Goal: Transaction & Acquisition: Book appointment/travel/reservation

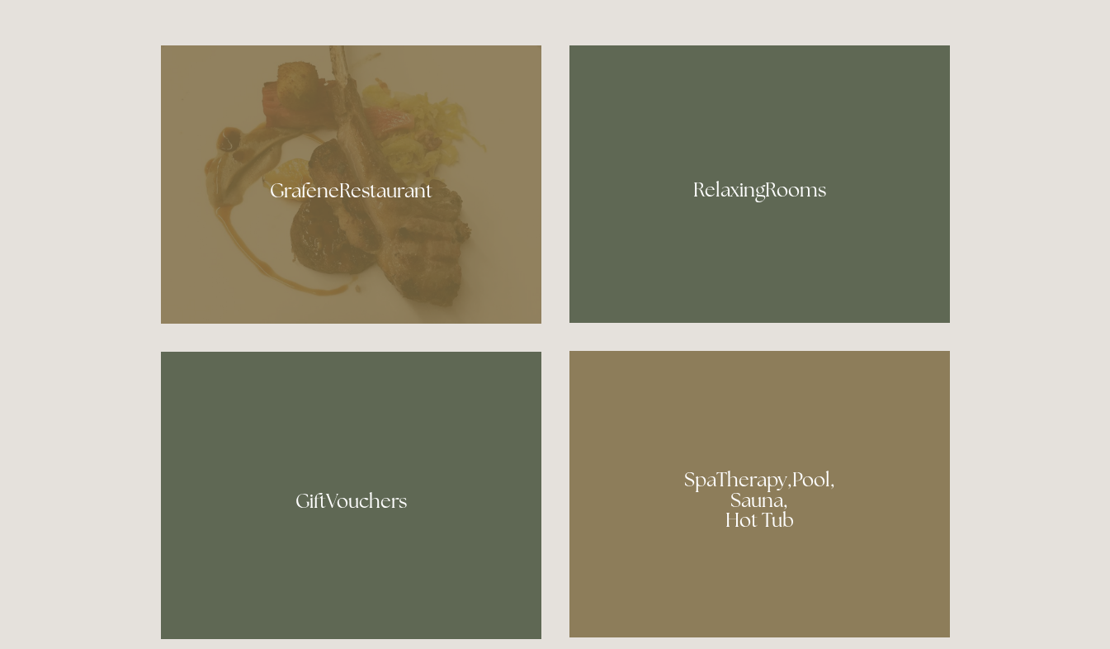
scroll to position [1013, 0]
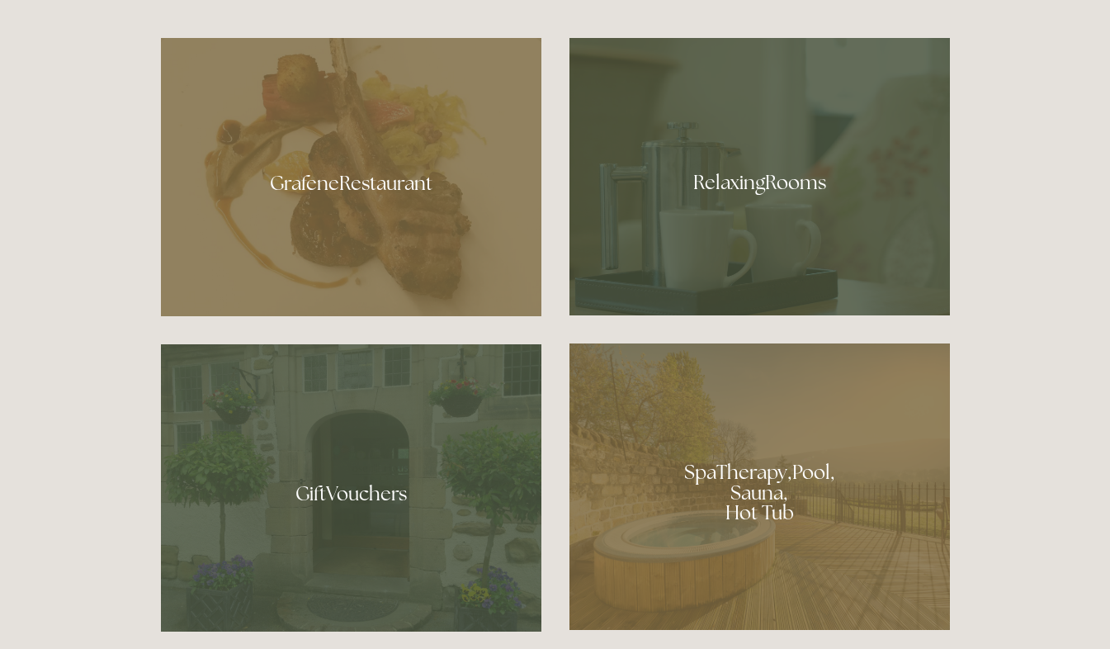
click at [405, 182] on div at bounding box center [351, 177] width 381 height 278
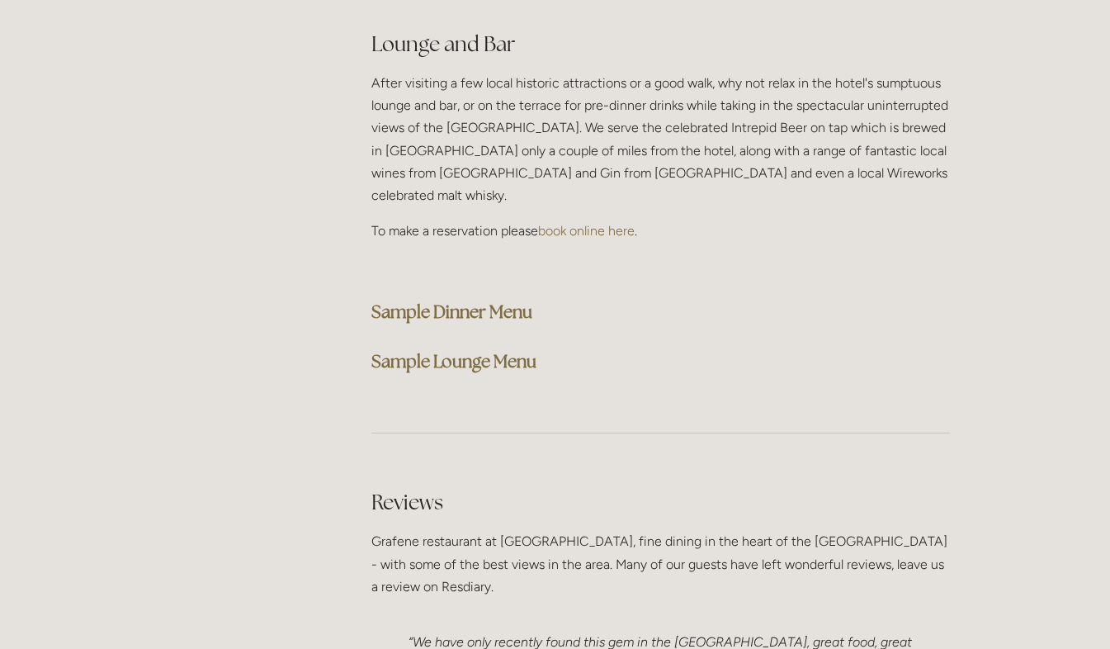
scroll to position [4252, 0]
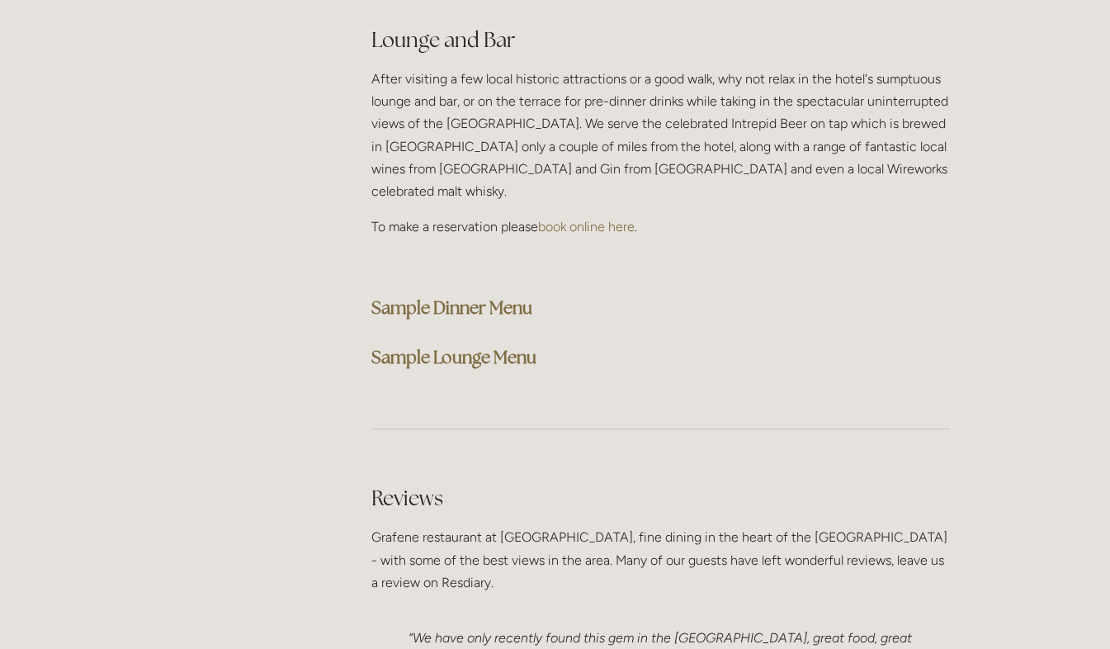
click at [438, 296] on strong "Sample Dinner Menu" at bounding box center [452, 307] width 161 height 22
click at [474, 346] on strong "Sample Lounge Menu" at bounding box center [454, 357] width 165 height 22
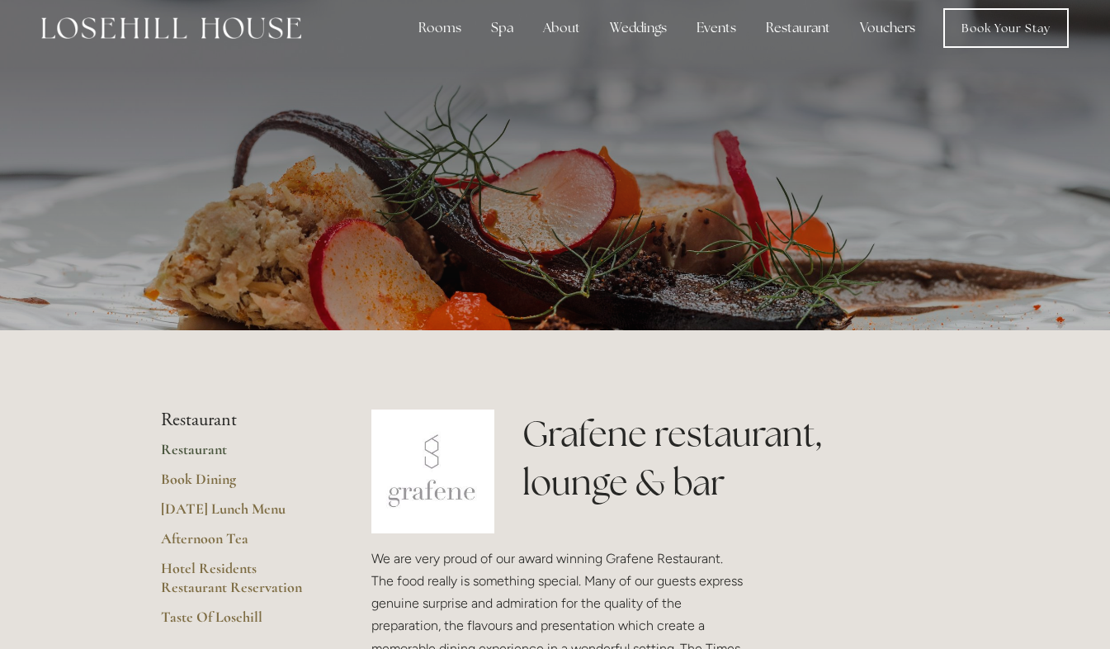
scroll to position [0, 0]
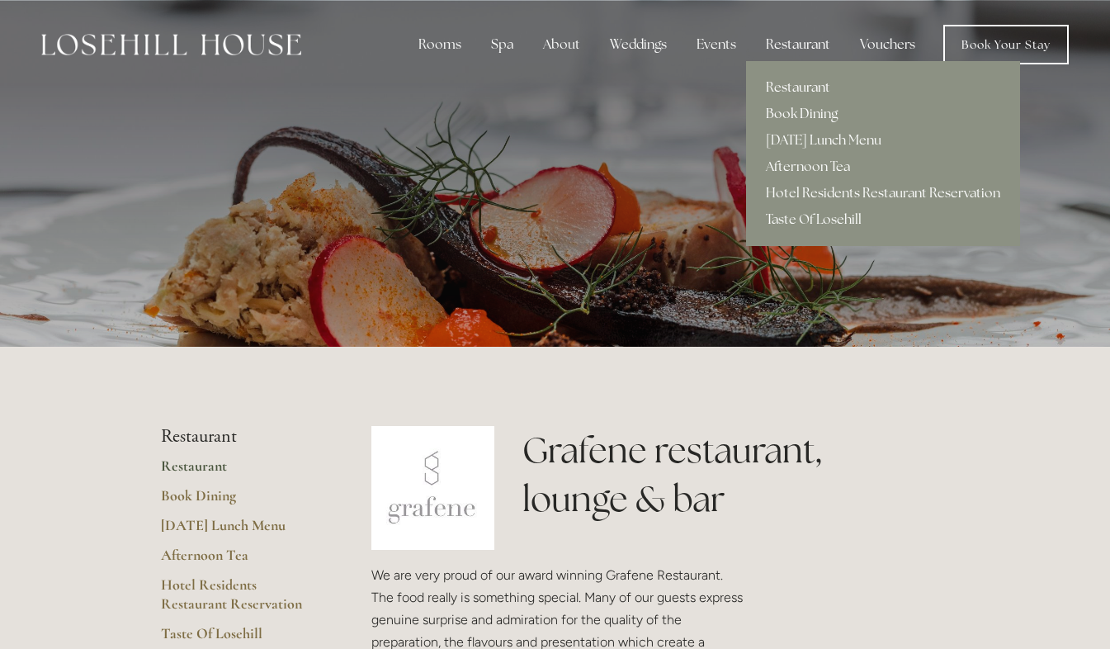
click at [797, 110] on link "Book Dining" at bounding box center [883, 114] width 274 height 26
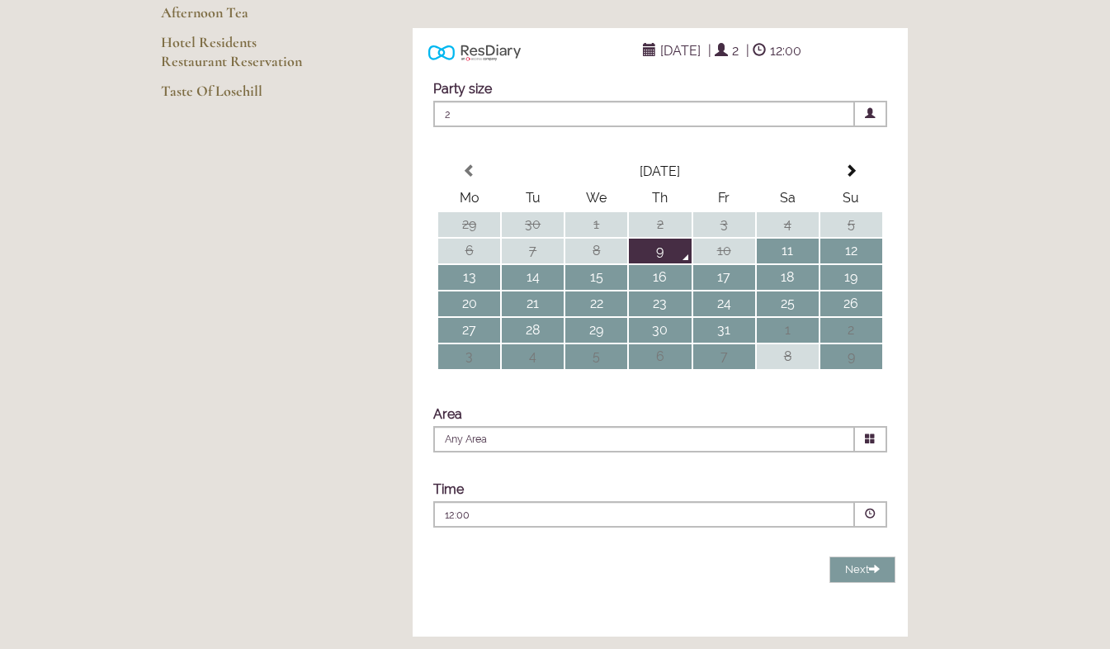
scroll to position [307, 0]
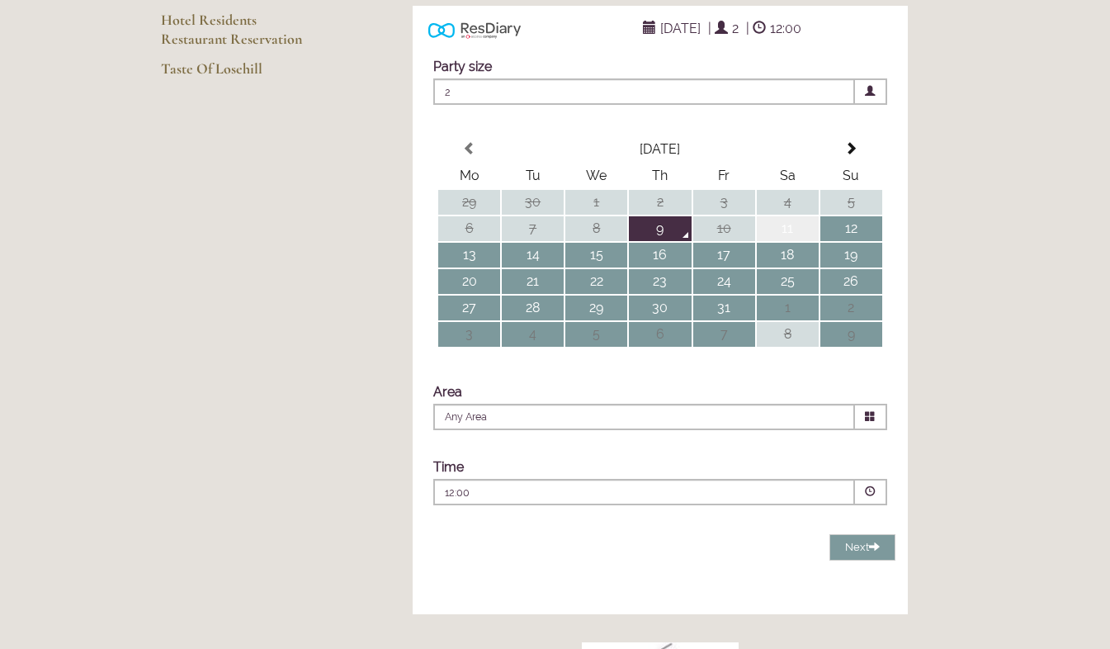
click at [786, 241] on td "11" at bounding box center [788, 228] width 62 height 25
click at [871, 422] on icon at bounding box center [870, 416] width 11 height 11
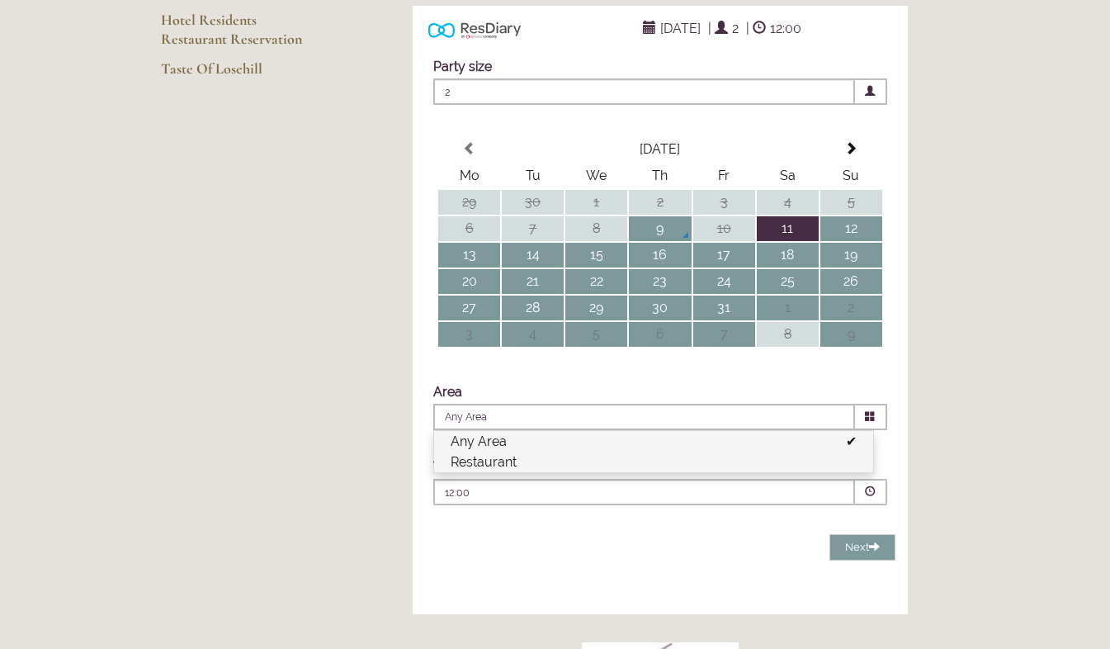
click at [802, 472] on li "Restaurant" at bounding box center [653, 462] width 439 height 21
type input "Restaurant"
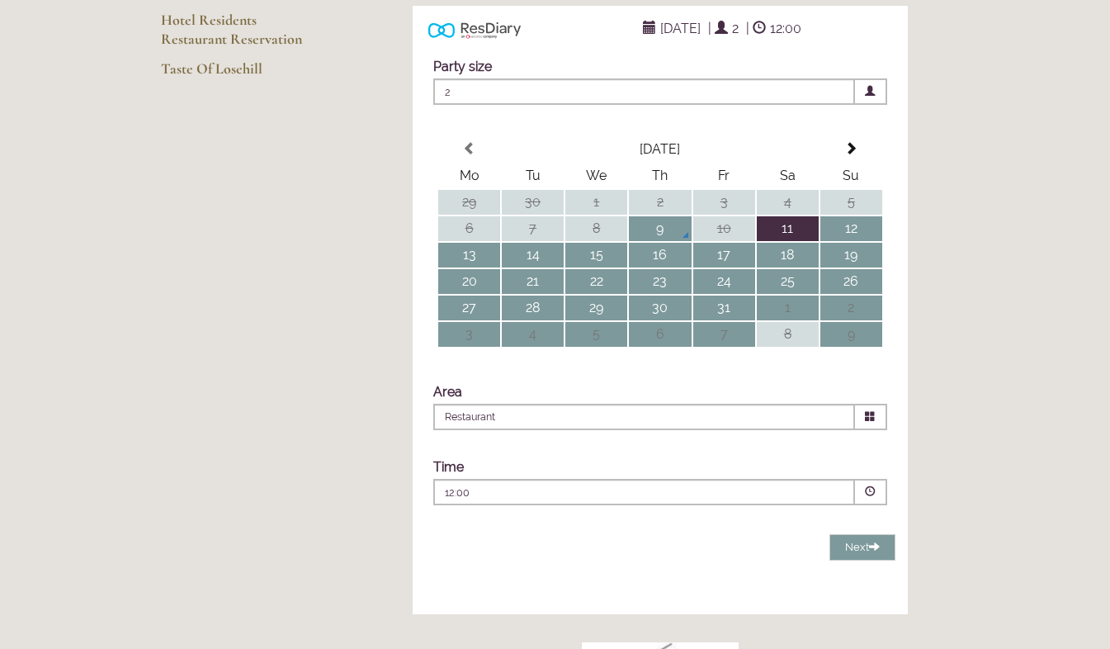
click at [873, 497] on span at bounding box center [870, 491] width 11 height 11
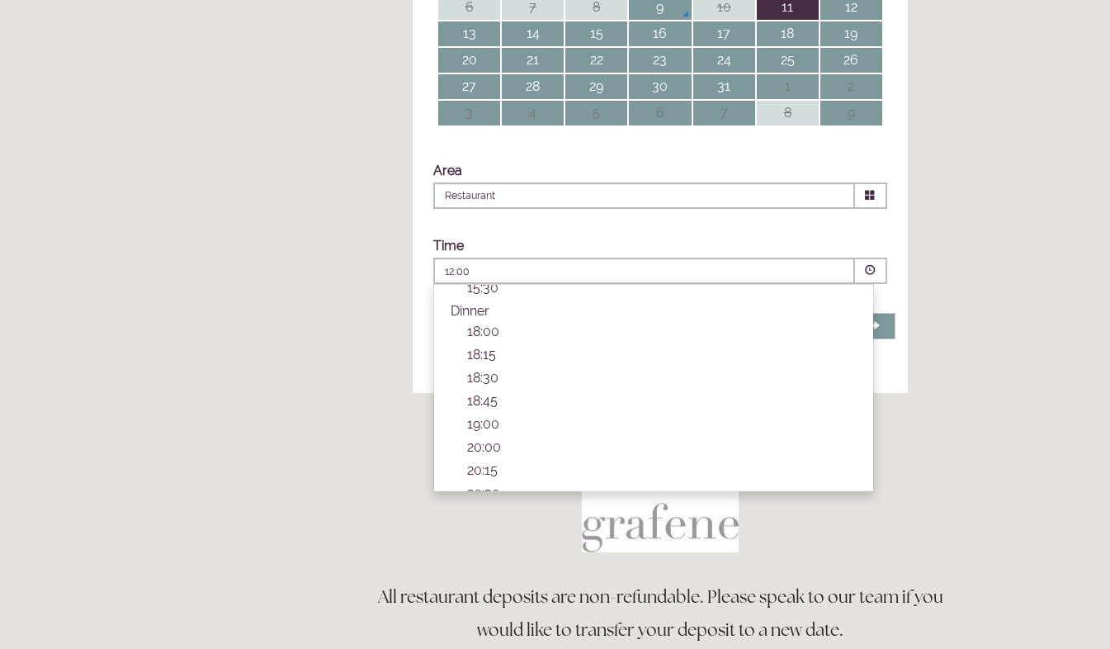
scroll to position [513, 0]
click at [482, 430] on p "19:00" at bounding box center [662, 422] width 390 height 16
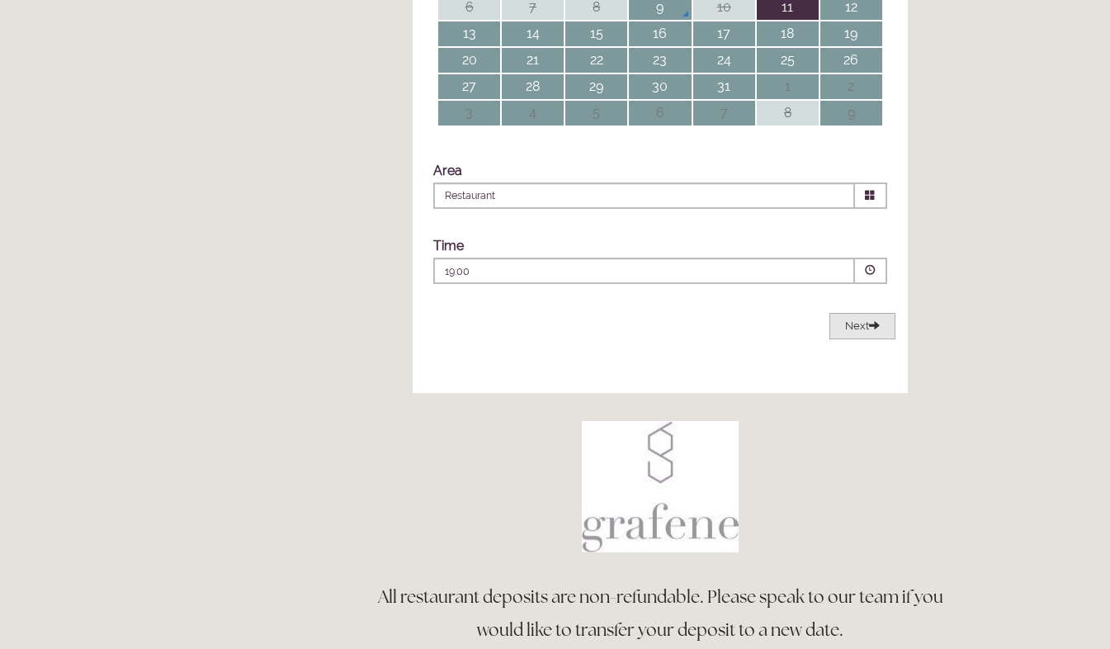
click at [847, 332] on span "Next" at bounding box center [862, 325] width 35 height 12
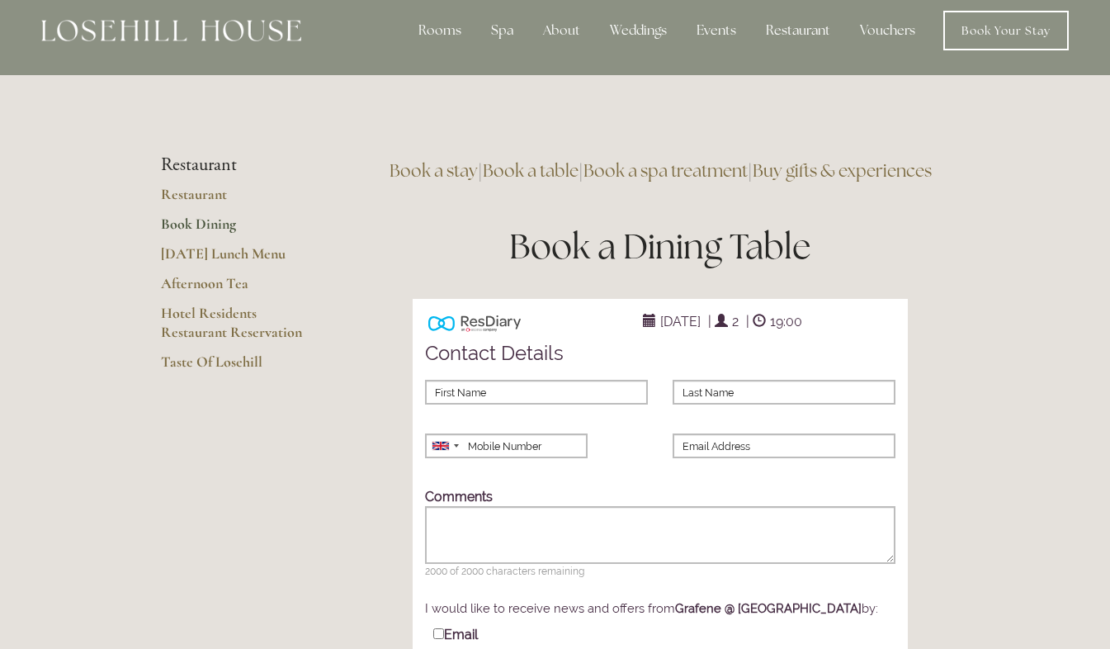
scroll to position [0, 0]
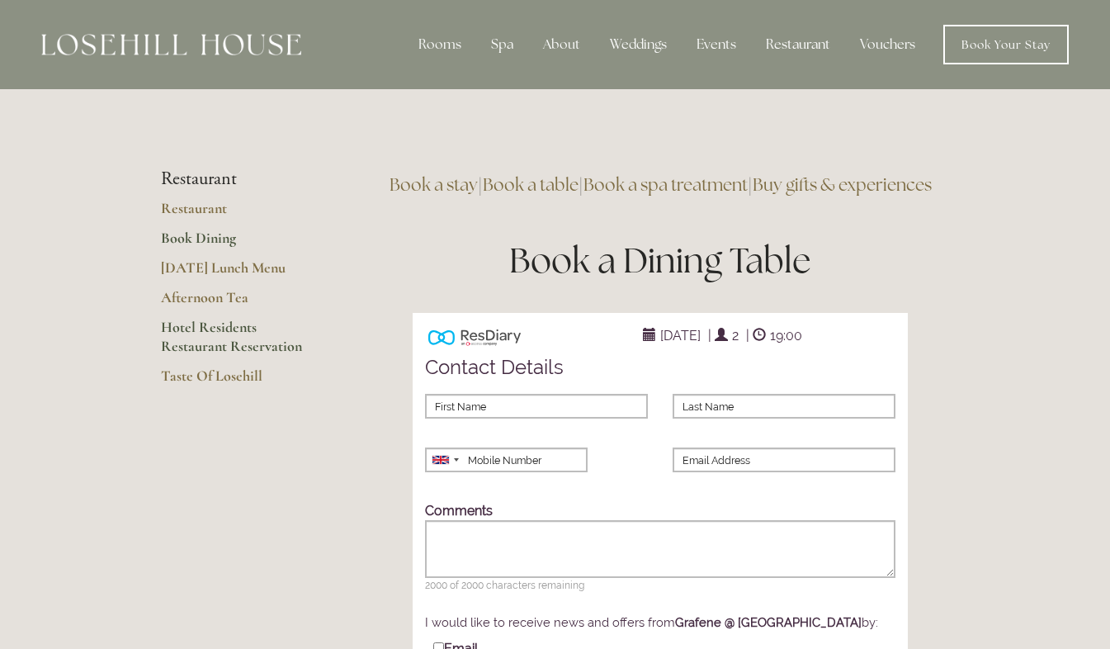
click at [191, 348] on link "Hotel Residents Restaurant Reservation" at bounding box center [240, 342] width 158 height 49
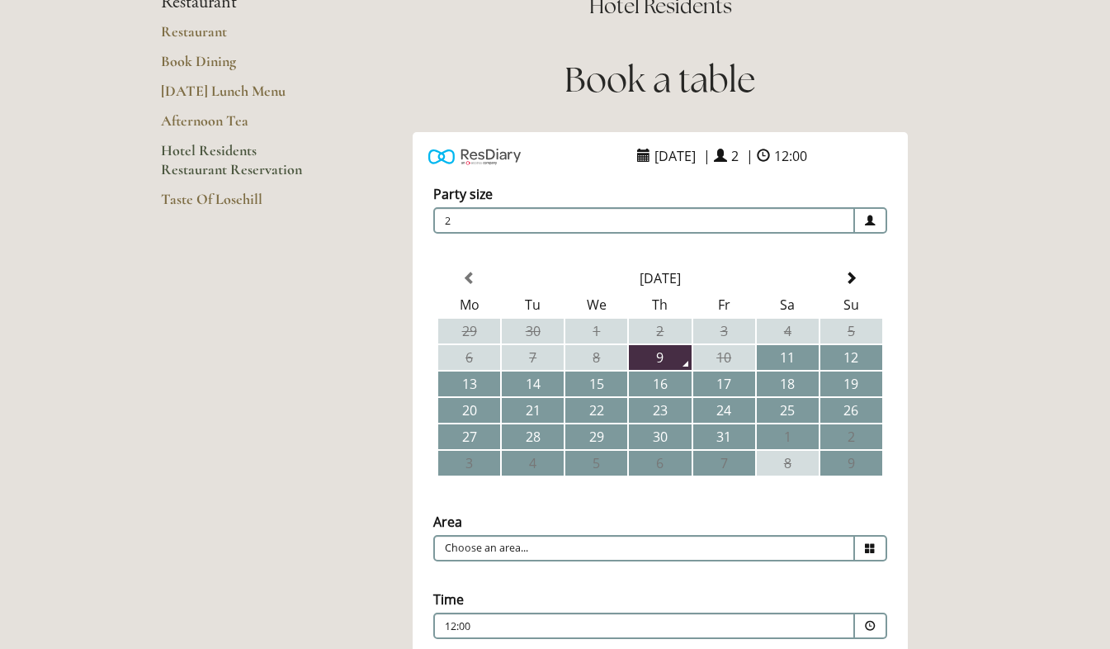
scroll to position [190, 0]
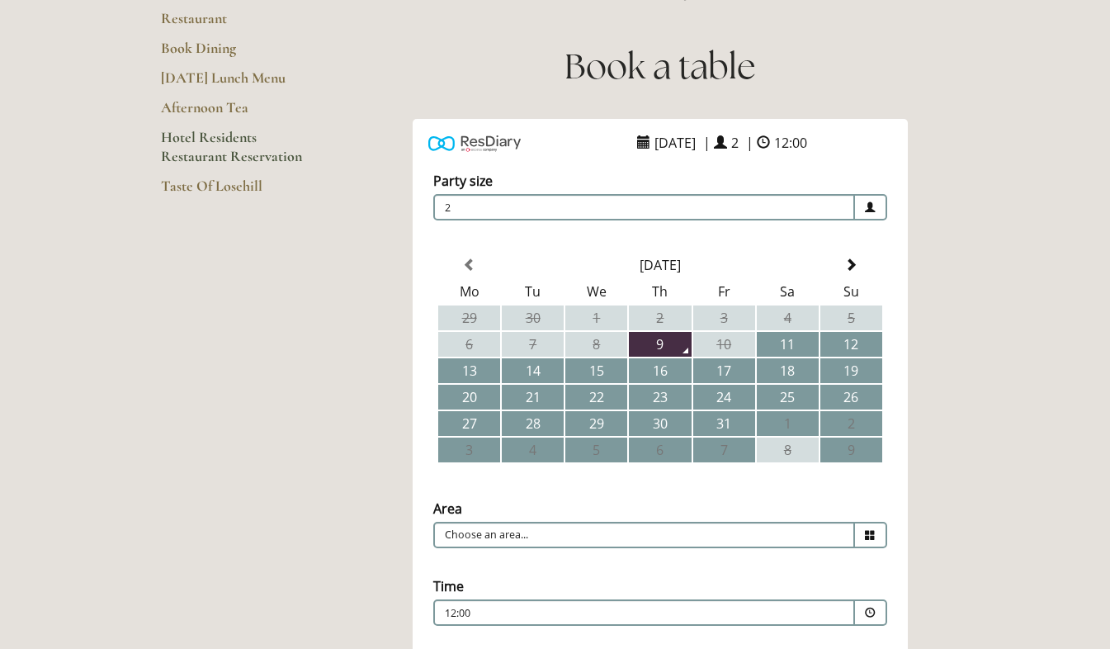
click at [867, 530] on icon at bounding box center [870, 535] width 11 height 11
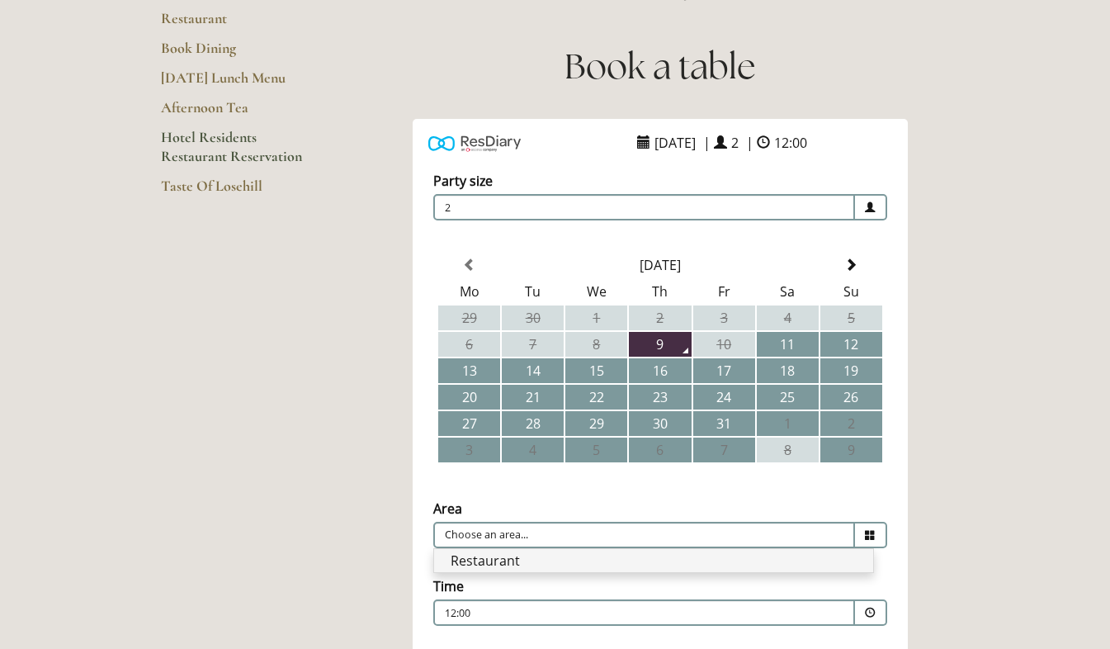
click at [808, 558] on li "Restaurant" at bounding box center [653, 560] width 439 height 23
type input "Restaurant"
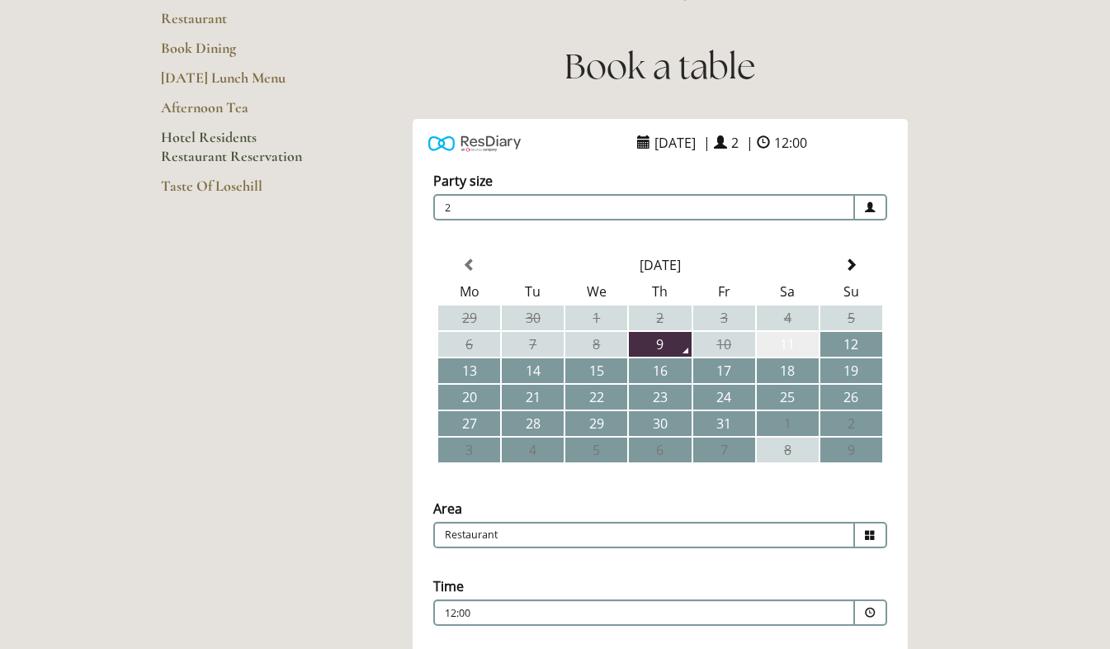
click at [790, 348] on td "11" at bounding box center [788, 344] width 62 height 25
click at [872, 611] on span at bounding box center [870, 613] width 11 height 11
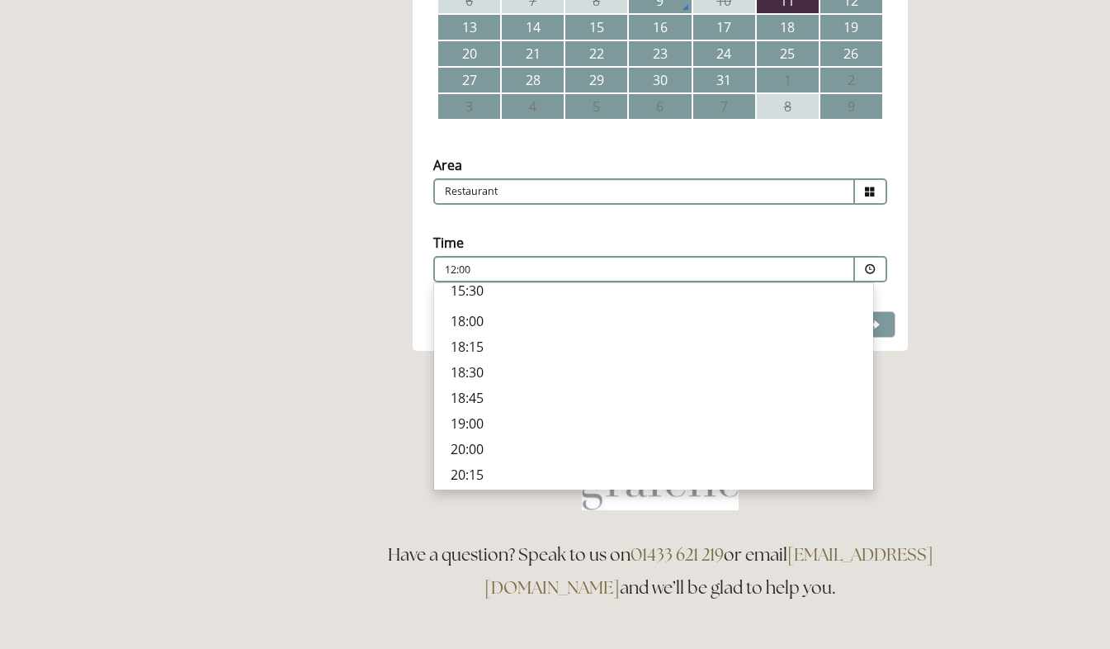
scroll to position [538, 0]
